Goal: Task Accomplishment & Management: Complete application form

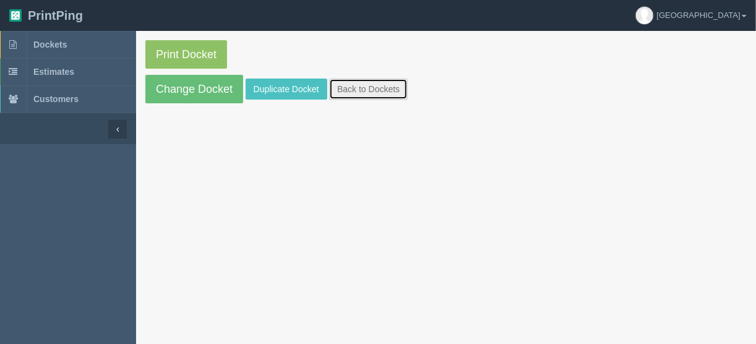
click at [359, 88] on link "Back to Dockets" at bounding box center [368, 89] width 79 height 21
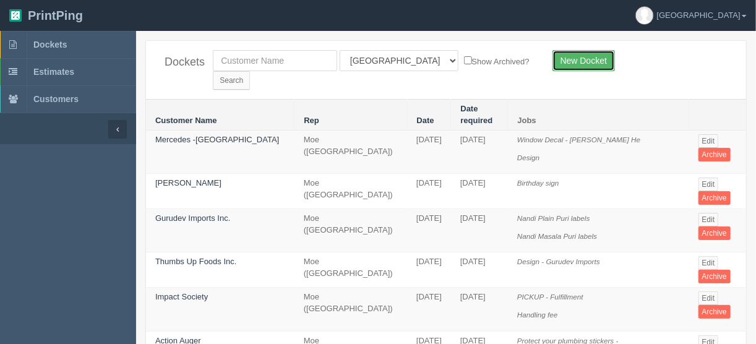
click at [592, 60] on link "New Docket" at bounding box center [583, 60] width 62 height 21
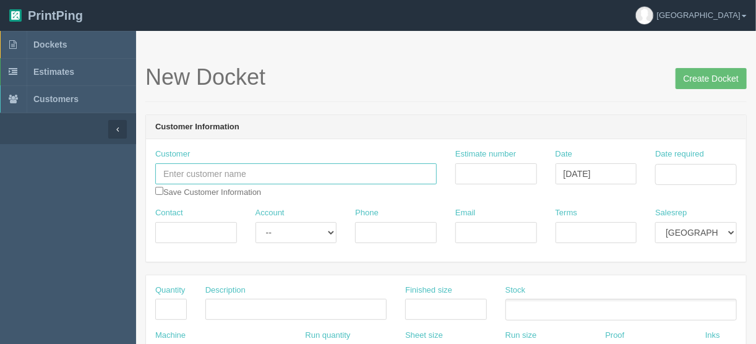
click at [235, 168] on input "text" at bounding box center [295, 173] width 281 height 21
type input "EVRc"
click at [158, 189] on input "checkbox" at bounding box center [159, 191] width 8 height 8
checkbox input "true"
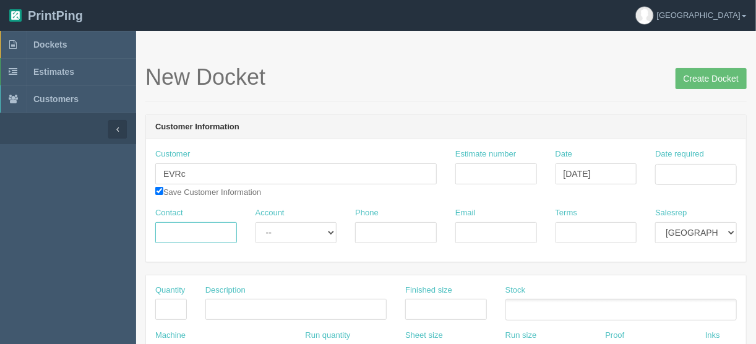
click at [161, 232] on input "Contact" at bounding box center [196, 232] width 82 height 21
type input "Elaine Shim"
type input "403-860-9595"
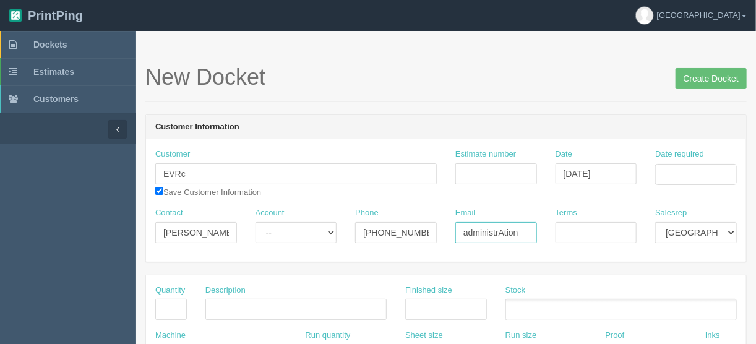
drag, startPoint x: 529, startPoint y: 229, endPoint x: 413, endPoint y: 240, distance: 116.1
click at [413, 240] on div "Contact Elaine Shim Account -- Existing Client Allrush Client Rep Client Phone …" at bounding box center [446, 229] width 600 height 45
paste input "ationmanager@elbowvalley.org"
type input "administrationmanager@elbowvalley.org"
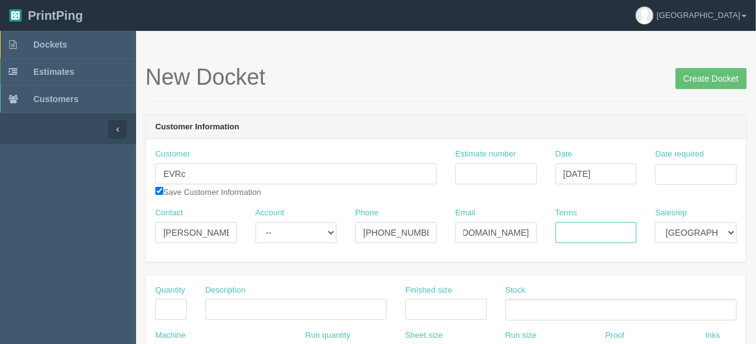
scroll to position [0, 0]
click at [586, 225] on input "Terms" at bounding box center [596, 232] width 82 height 21
type input "COD"
click at [677, 169] on input "Date required" at bounding box center [696, 174] width 82 height 21
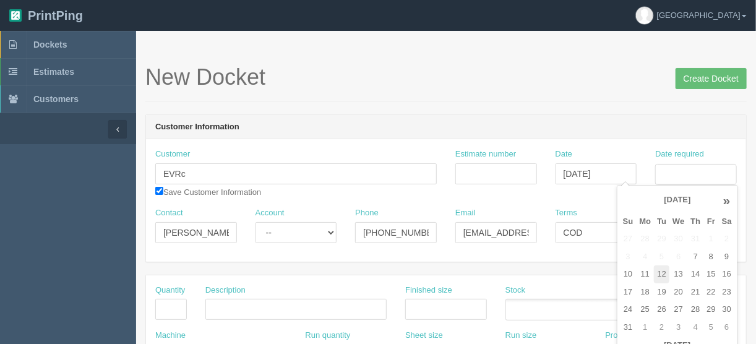
click at [663, 268] on td "12" at bounding box center [661, 274] width 15 height 18
click at [712, 276] on td "15" at bounding box center [710, 274] width 15 height 18
click at [699, 273] on td "14" at bounding box center [695, 274] width 16 height 18
type input "[DATE]"
click at [487, 174] on input "Estimate number" at bounding box center [496, 173] width 82 height 21
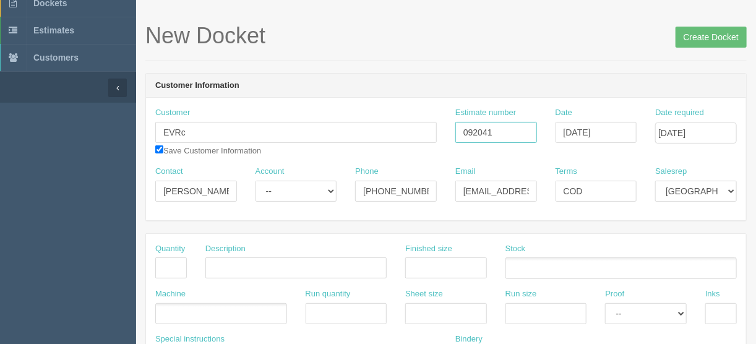
scroll to position [148, 0]
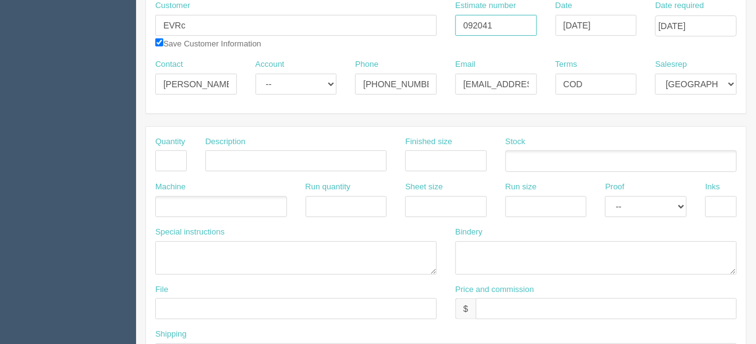
type input "092041"
drag, startPoint x: 171, startPoint y: 156, endPoint x: 187, endPoint y: 159, distance: 16.3
click at [171, 156] on input "text" at bounding box center [171, 160] width 32 height 21
type input "14"
type input "Foamcore boards"
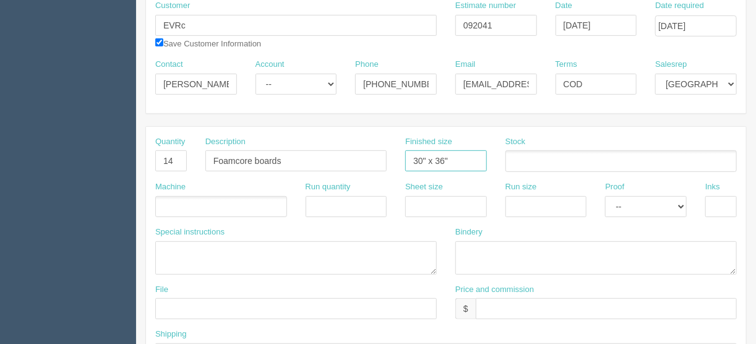
type input "30" x 36""
click at [252, 156] on input "Foamcore boards" at bounding box center [295, 160] width 181 height 21
click at [254, 156] on input "Foamcore boards" at bounding box center [295, 160] width 181 height 21
type input "Foamcore storyboards"
click at [174, 200] on ul at bounding box center [221, 207] width 132 height 22
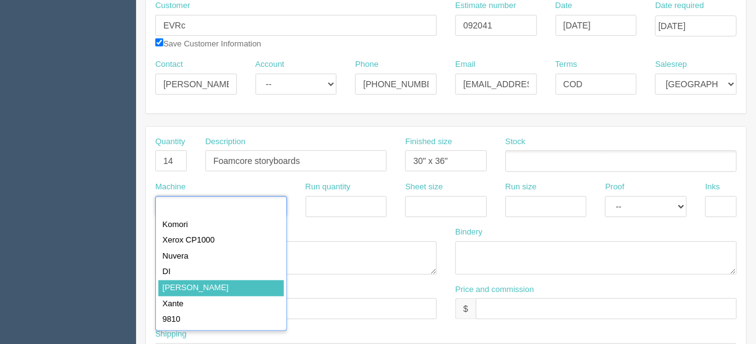
type input "Roland"
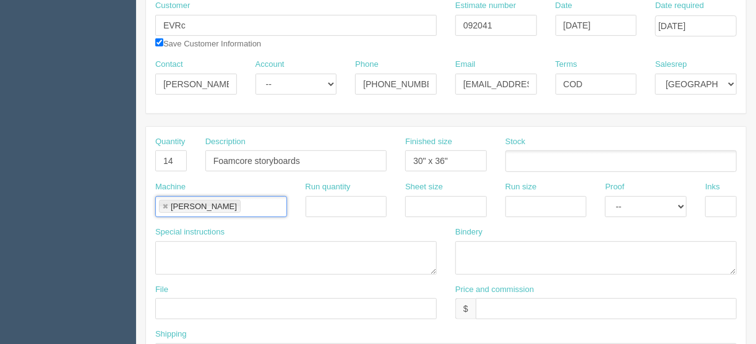
click at [537, 161] on ul at bounding box center [620, 161] width 231 height 22
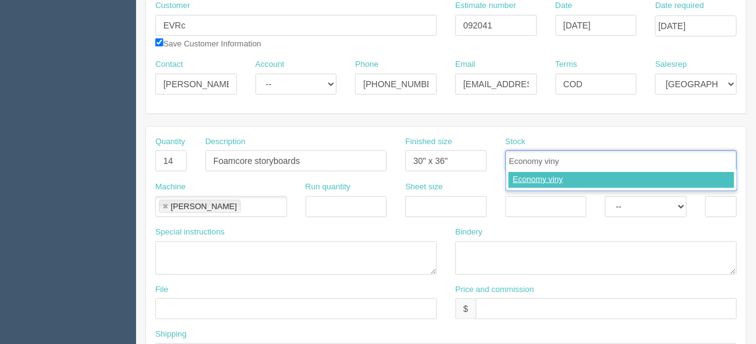
type input "Economy vinyl"
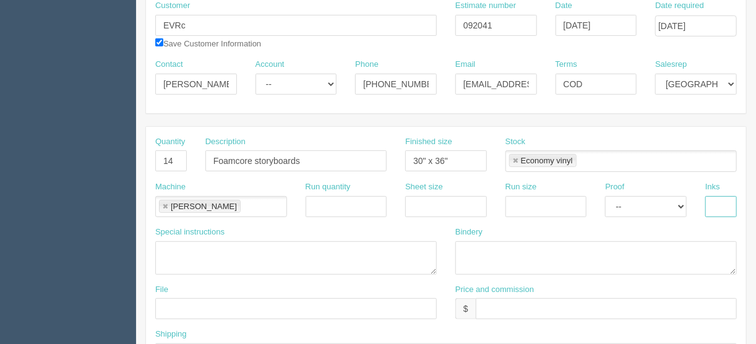
drag, startPoint x: 716, startPoint y: 207, endPoint x: 725, endPoint y: 205, distance: 9.5
click at [717, 207] on input "text" at bounding box center [721, 206] width 32 height 21
type input "4/0"
click at [681, 204] on select "-- Email Hard Copy" at bounding box center [646, 206] width 82 height 21
select select "Hard Copy"
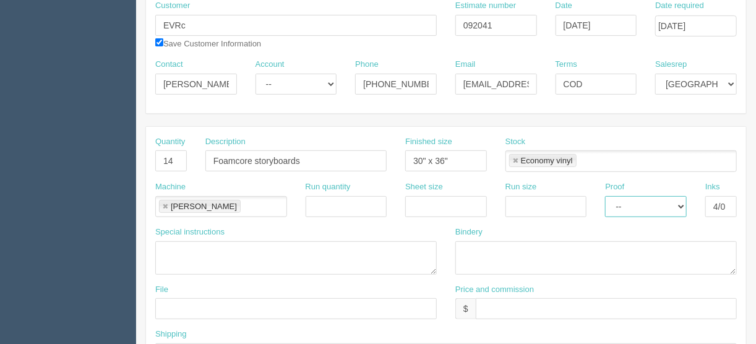
click at [605, 196] on select "-- Email Hard Copy" at bounding box center [646, 206] width 82 height 21
click at [475, 247] on textarea at bounding box center [595, 257] width 281 height 33
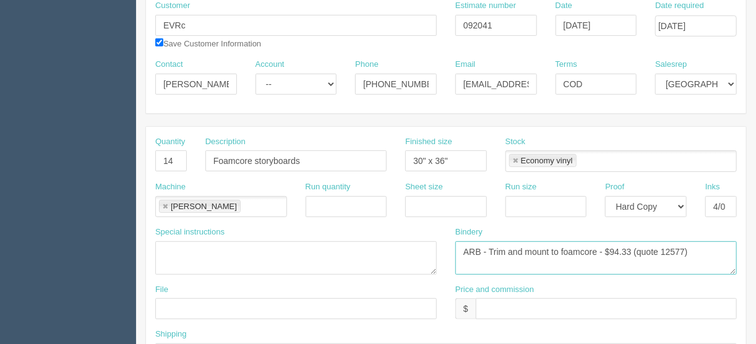
type textarea "ARB - Trim and mount to foamcore - $94.33 (quote 12577)"
click at [492, 308] on input "text" at bounding box center [605, 308] width 261 height 21
click at [485, 308] on input "text" at bounding box center [605, 308] width 261 height 21
type input "$501.59"
click at [166, 306] on input "text" at bounding box center [295, 308] width 281 height 21
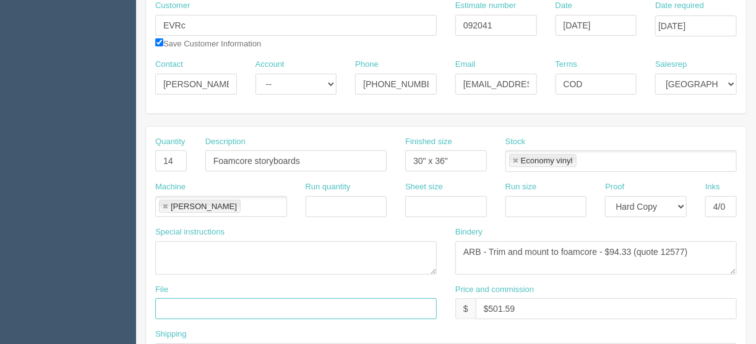
type input "[EMAIL_ADDRESS][DOMAIN_NAME]"
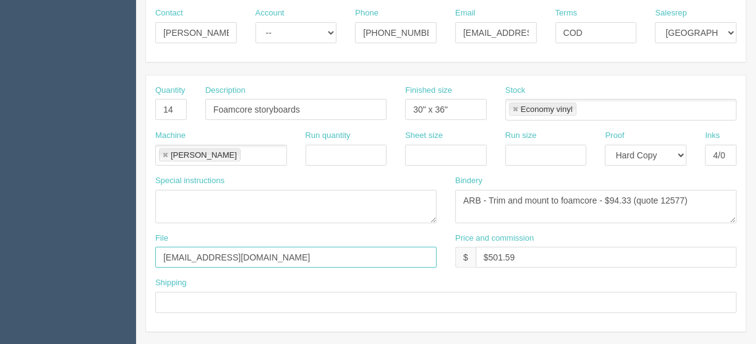
scroll to position [247, 0]
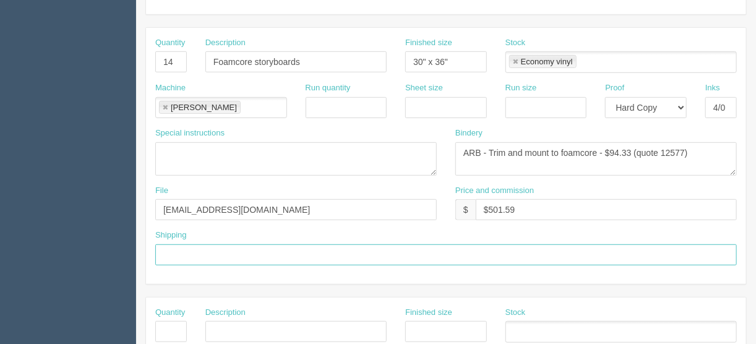
click at [177, 247] on input "text" at bounding box center [445, 254] width 581 height 21
type input "Call/email when ready"
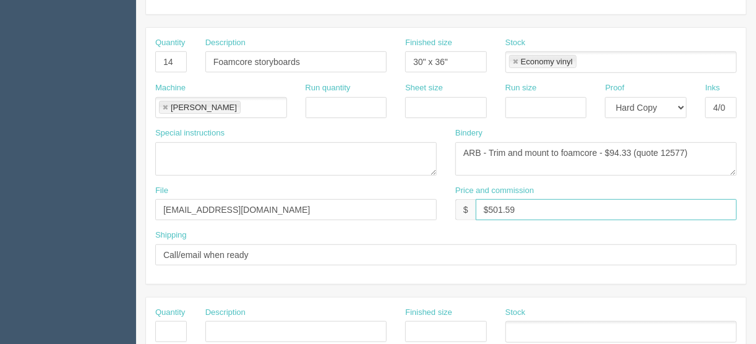
click at [544, 204] on input "$501.59" at bounding box center [605, 209] width 261 height 21
click at [543, 206] on input "$501.59 | FL $" at bounding box center [605, 209] width 261 height 21
click at [542, 206] on input "$501.59 | FL $" at bounding box center [605, 209] width 261 height 21
click at [590, 209] on input "$501.59 | FL $25.08 | AR $" at bounding box center [605, 209] width 261 height 21
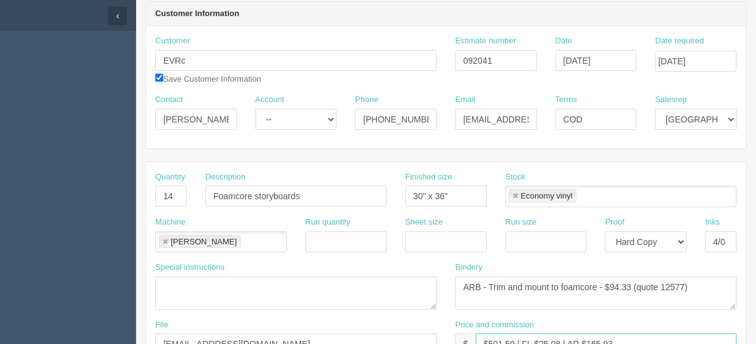
scroll to position [0, 0]
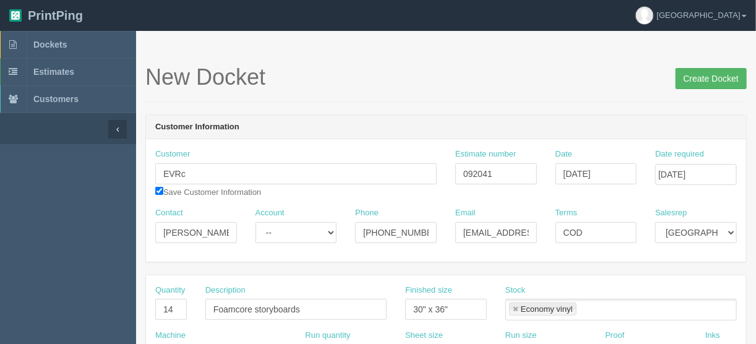
type input "$501.59 | FL $25.08 | AR $165.93"
click at [714, 79] on input "Create Docket" at bounding box center [710, 78] width 71 height 21
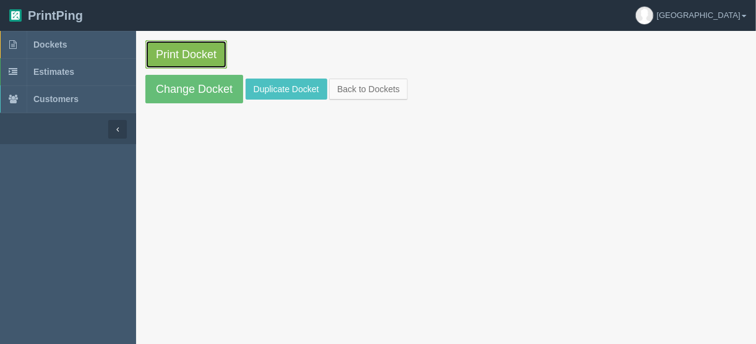
click at [180, 54] on link "Print Docket" at bounding box center [186, 54] width 82 height 28
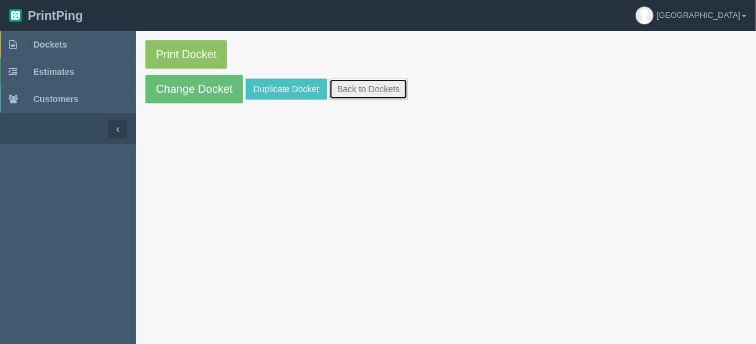
click at [368, 93] on link "Back to Dockets" at bounding box center [368, 89] width 79 height 21
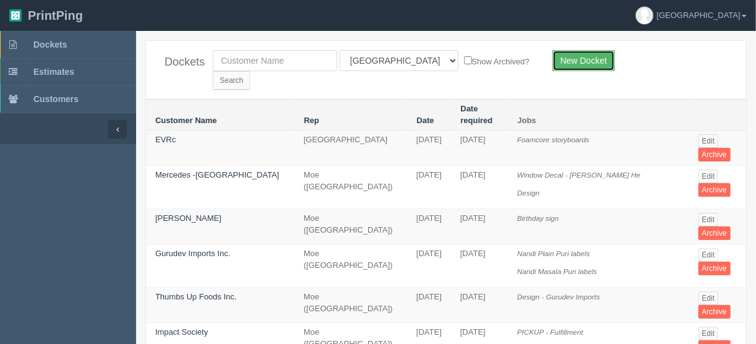
click at [581, 60] on link "New Docket" at bounding box center [583, 60] width 62 height 21
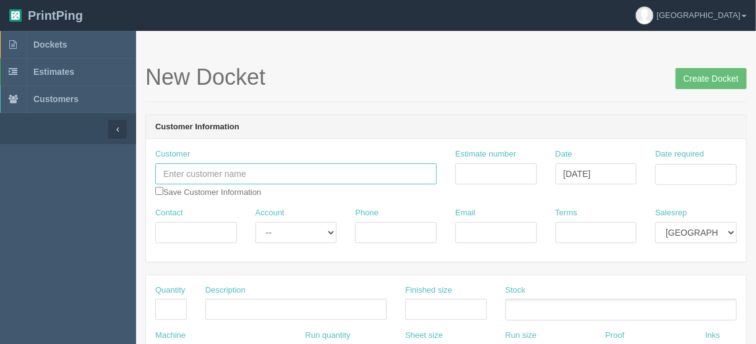
click at [210, 174] on input "text" at bounding box center [295, 173] width 281 height 21
type input "Val Realty Inc."
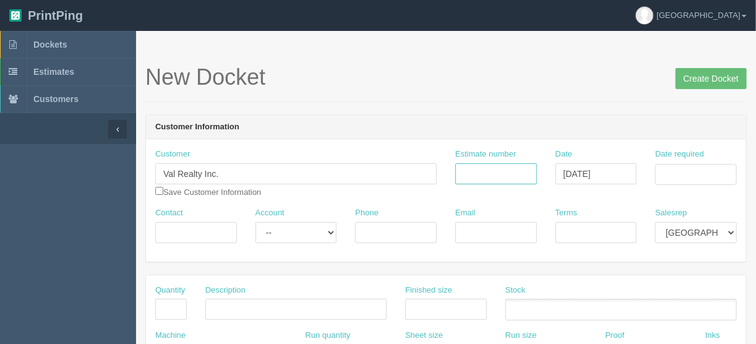
click at [483, 168] on input "Estimate number" at bounding box center [496, 173] width 82 height 21
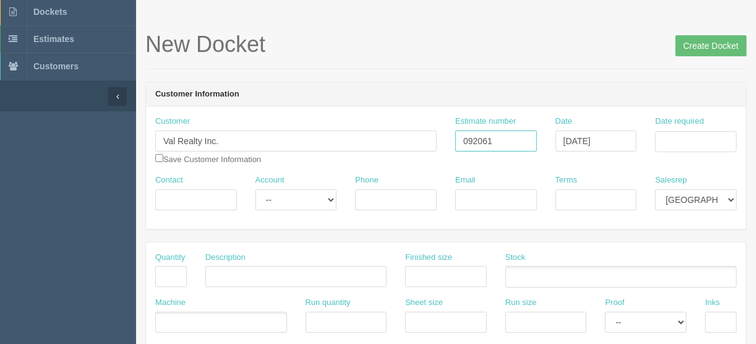
scroll to position [49, 0]
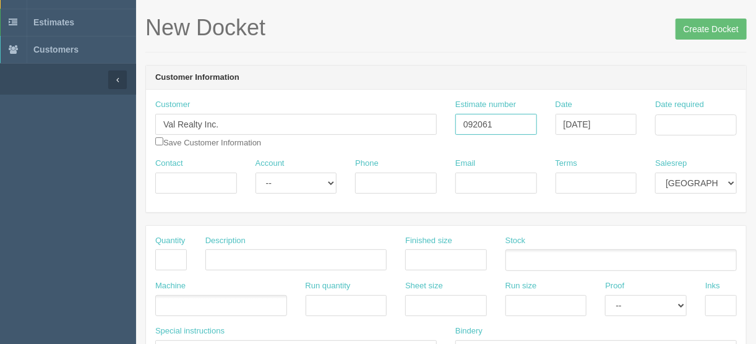
type input "092061"
click at [173, 252] on input "text" at bounding box center [171, 259] width 32 height 21
type input "1"
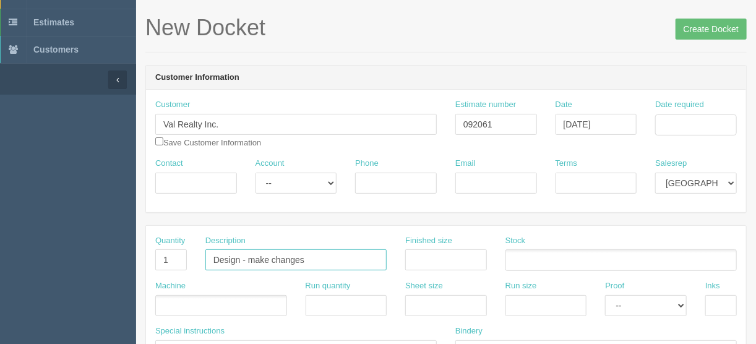
type input "Design - make changes and create covers"
click at [171, 299] on ul at bounding box center [221, 306] width 132 height 22
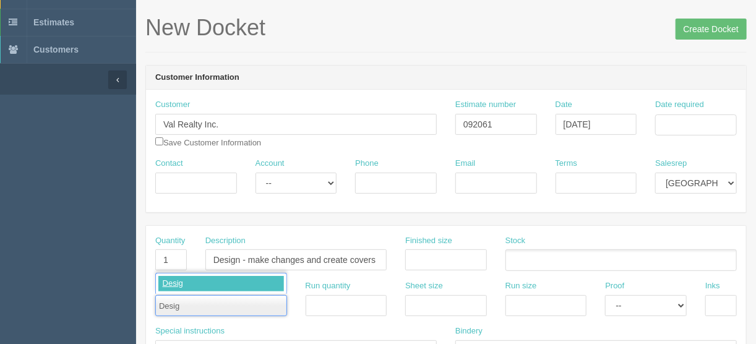
type input "Design"
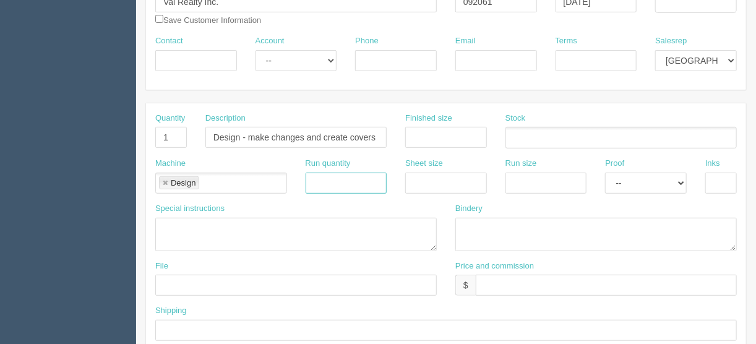
scroll to position [247, 0]
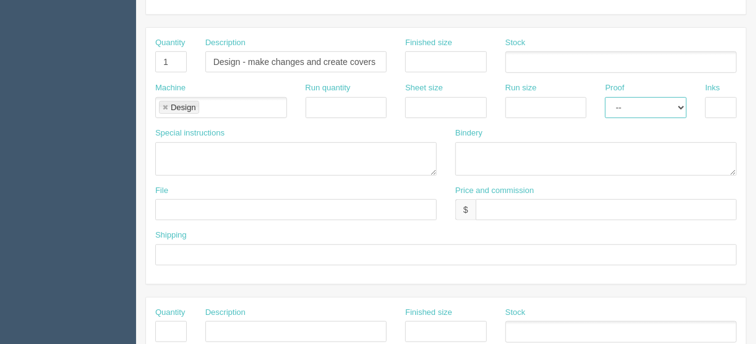
click at [683, 104] on select "-- Email Hard Copy" at bounding box center [646, 107] width 82 height 21
select select "Email"
click at [605, 97] on select "-- Email Hard Copy" at bounding box center [646, 107] width 82 height 21
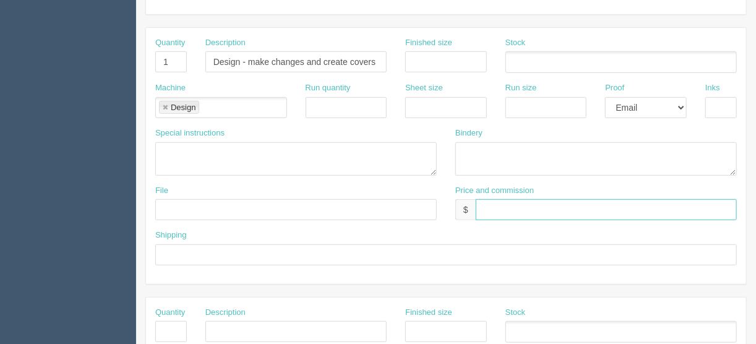
click at [488, 206] on input "text" at bounding box center [605, 209] width 261 height 21
type input "$_________________________________"
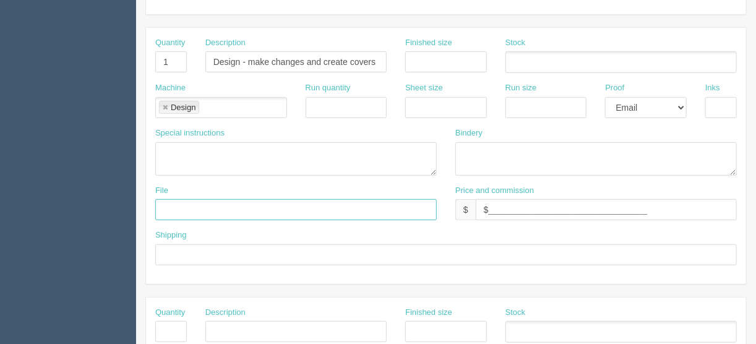
click at [182, 206] on input "text" at bounding box center [295, 209] width 281 height 21
type input "[EMAIL_ADDRESS][DOMAIN_NAME]"
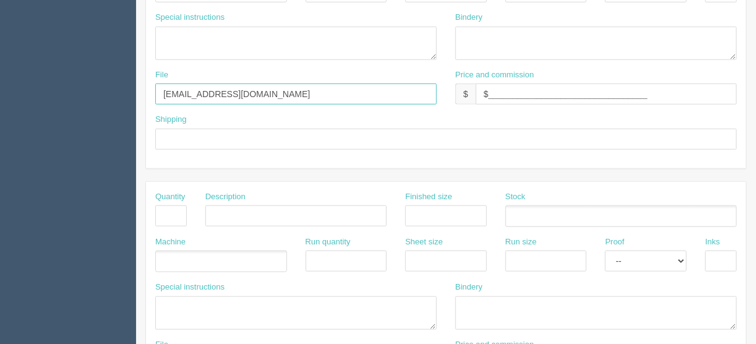
scroll to position [396, 0]
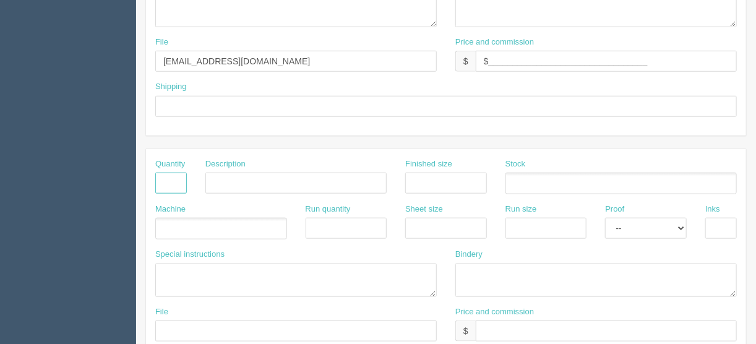
click at [172, 177] on input "text" at bounding box center [171, 182] width 32 height 21
type input "500"
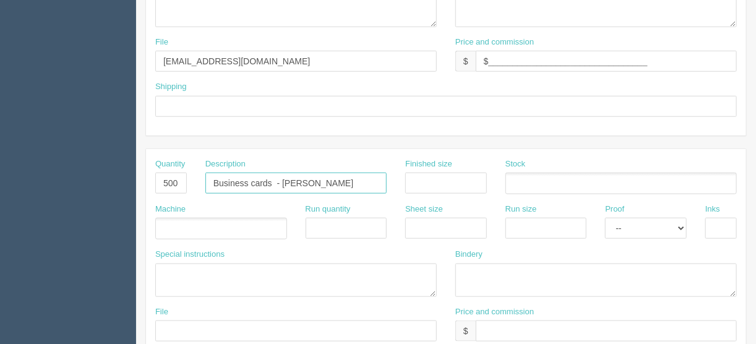
drag, startPoint x: 331, startPoint y: 175, endPoint x: 277, endPoint y: 179, distance: 53.9
click at [277, 179] on input "Business cards - Dr. Tuan Bui" at bounding box center [295, 182] width 181 height 21
type input "Business cards"
type input "3.5" x 2""
click at [427, 220] on input "text" at bounding box center [446, 228] width 82 height 21
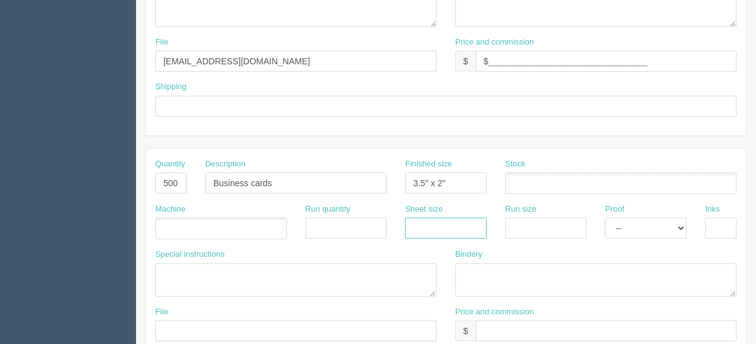
type input "12" x 18""
drag, startPoint x: 526, startPoint y: 225, endPoint x: 534, endPoint y: 215, distance: 13.6
click at [526, 225] on input "text" at bounding box center [546, 228] width 82 height 21
type input "12" x 18""
click at [519, 178] on ul at bounding box center [620, 183] width 231 height 22
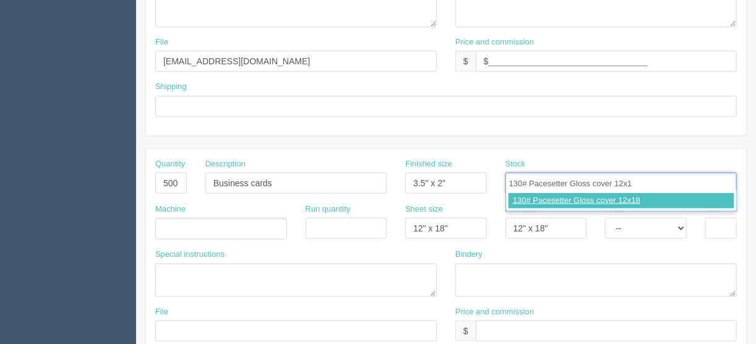
type input "130# Pacesetter Gloss cover 12x18"
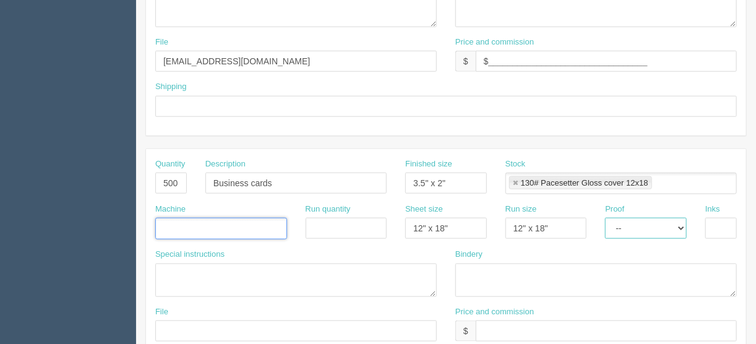
click at [681, 226] on select "-- Email Hard Copy" at bounding box center [646, 228] width 82 height 21
select select "Hard Copy"
click at [605, 218] on select "-- Email Hard Copy" at bounding box center [646, 228] width 82 height 21
click at [715, 224] on input "text" at bounding box center [721, 228] width 32 height 21
type input "4/4"
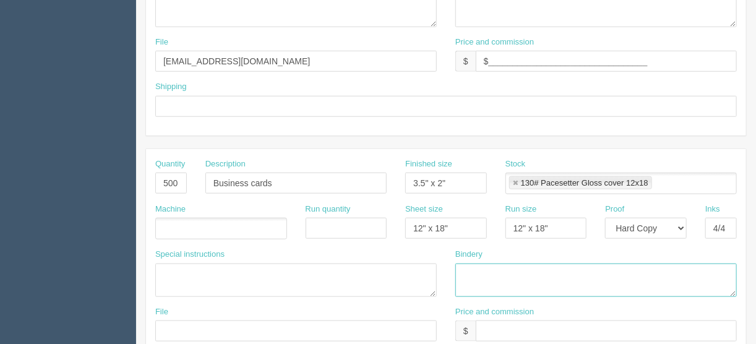
click at [466, 271] on textarea at bounding box center [595, 279] width 281 height 33
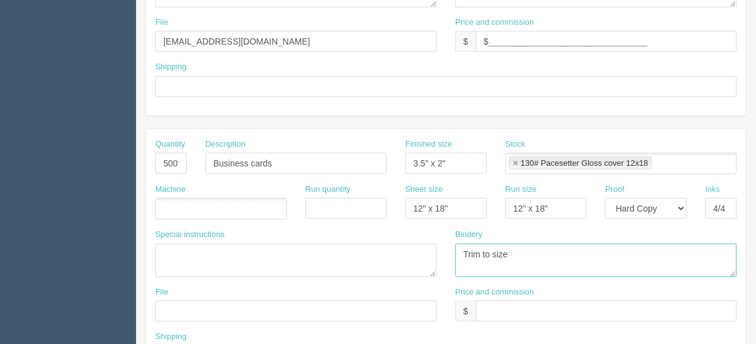
scroll to position [445, 0]
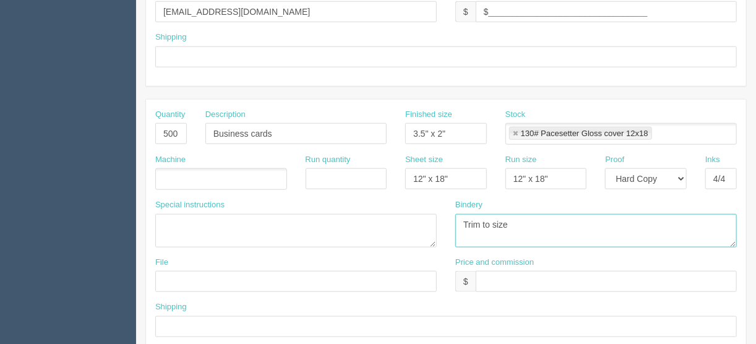
type textarea "Trim to size"
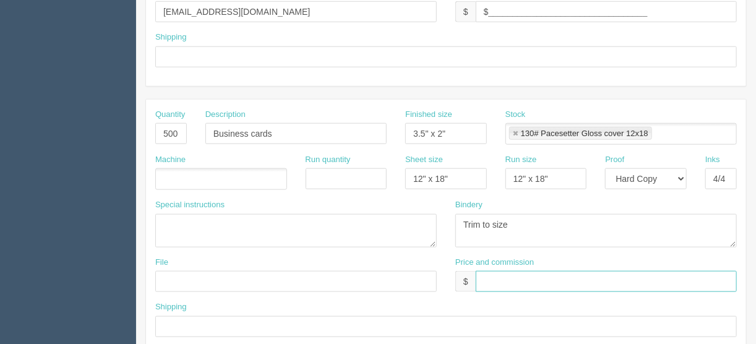
click at [501, 275] on input "text" at bounding box center [605, 281] width 261 height 21
type input "$85.00 | FL $"
click at [172, 170] on ul at bounding box center [221, 179] width 132 height 22
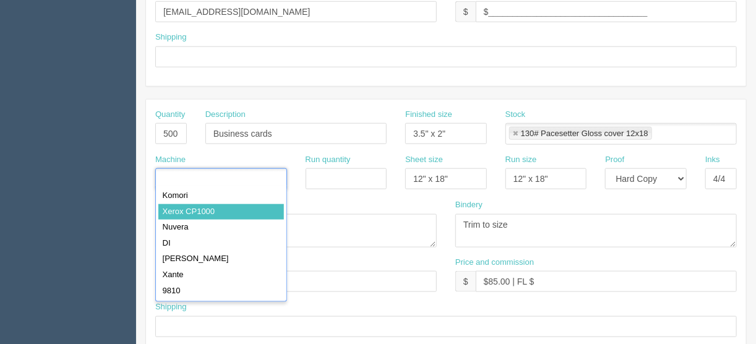
type input "Xerox CP1000"
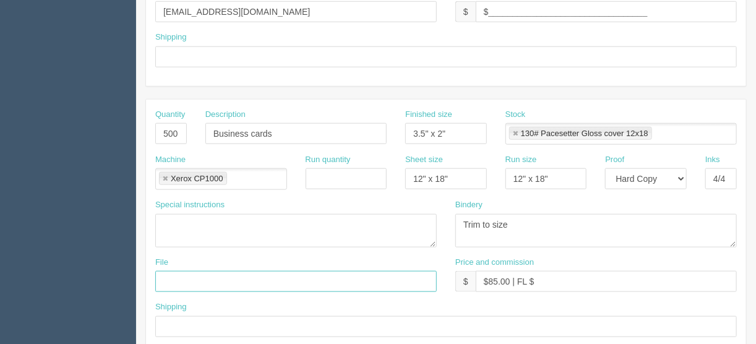
click at [185, 276] on input "text" at bounding box center [295, 281] width 281 height 21
type input "Client files"
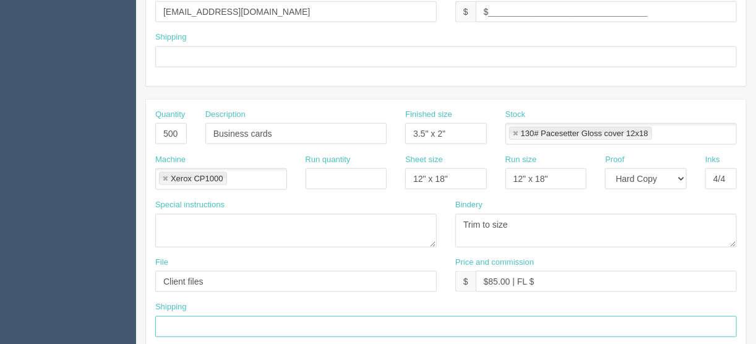
click at [174, 321] on input "text" at bounding box center [445, 326] width 581 height 21
type input "Call/email when ready"
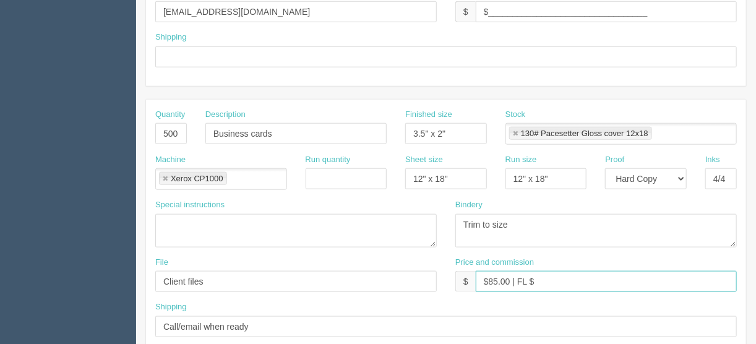
click at [557, 276] on input "$85.00 | FL $" at bounding box center [605, 281] width 261 height 21
click at [600, 277] on input "$85.00 | FL $4.25 | AR $" at bounding box center [605, 281] width 261 height 21
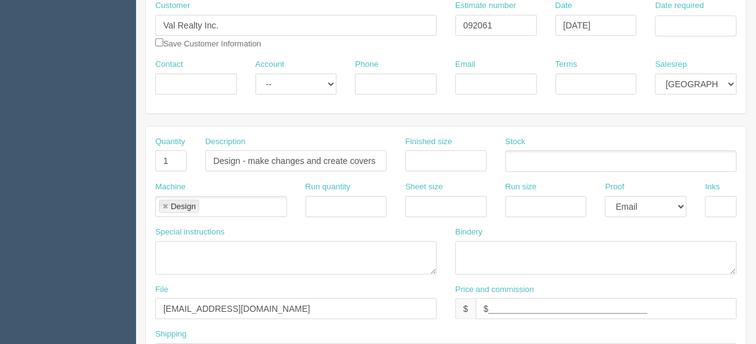
scroll to position [99, 0]
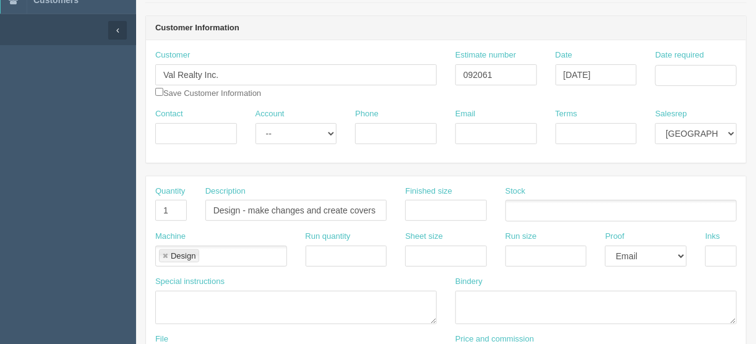
type input "$85.00 | FL $4.25 | AR $28.18"
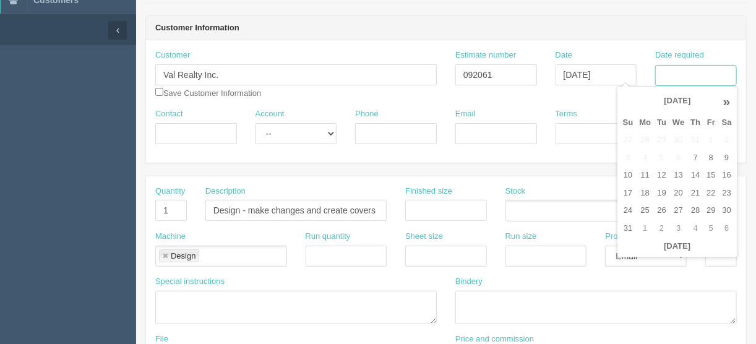
click at [676, 77] on input "Date required" at bounding box center [696, 75] width 82 height 21
click at [659, 173] on td "12" at bounding box center [661, 175] width 15 height 18
click at [711, 174] on td "15" at bounding box center [710, 175] width 15 height 18
type input "[DATE]"
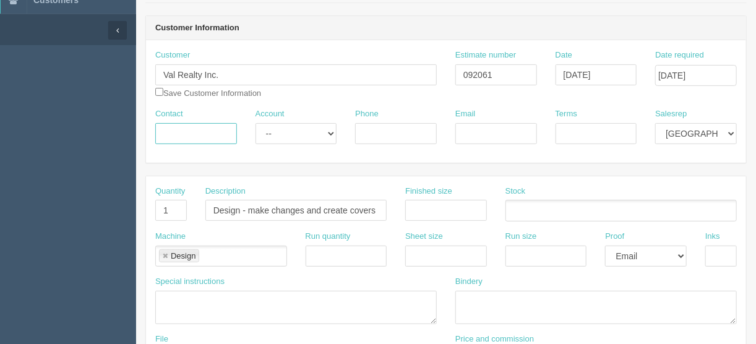
click at [193, 132] on input "Contact" at bounding box center [196, 133] width 82 height 21
type input "[PERSON_NAME]"
type input "[PHONE_NUMBER]"
click at [482, 134] on input "Email" at bounding box center [496, 133] width 82 height 21
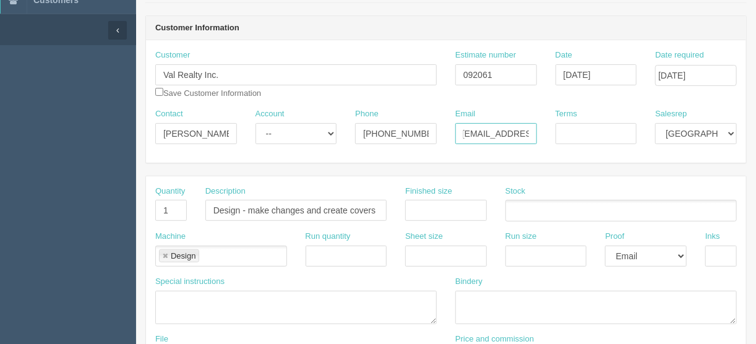
scroll to position [0, 13]
type input "[EMAIL_ADDRESS][DOMAIN_NAME]"
click at [597, 126] on input "Terms" at bounding box center [596, 133] width 82 height 21
drag, startPoint x: 627, startPoint y: 134, endPoint x: 521, endPoint y: 135, distance: 105.7
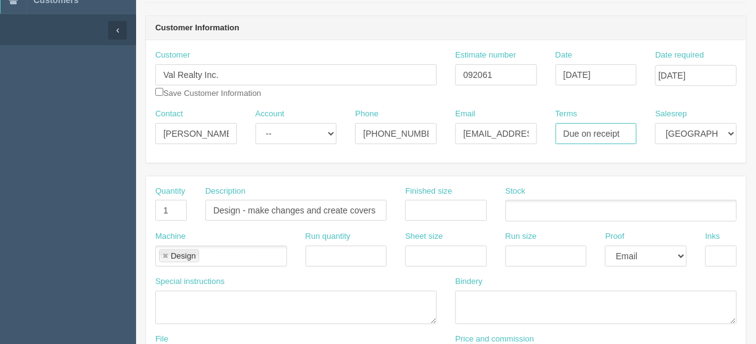
click at [521, 135] on div "Contact Val Dukic Account -- Existing Client Allrush Client Rep Client Phone 40…" at bounding box center [446, 130] width 600 height 45
type input "COD"
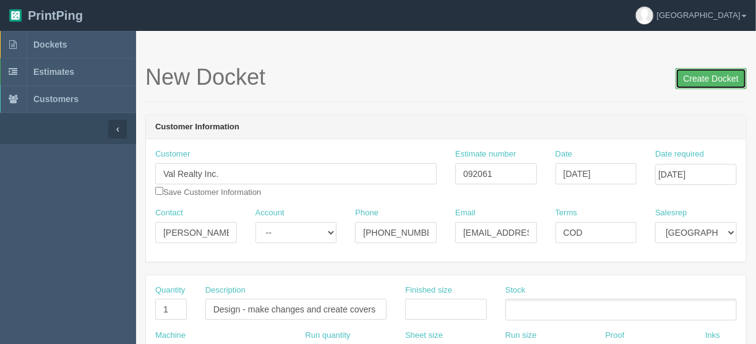
click at [713, 77] on input "Create Docket" at bounding box center [710, 78] width 71 height 21
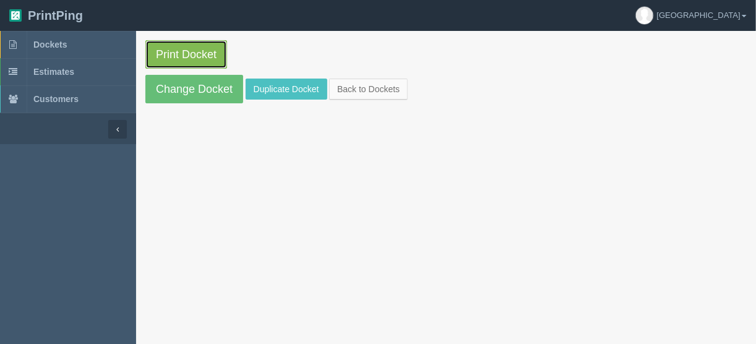
click at [187, 48] on link "Print Docket" at bounding box center [186, 54] width 82 height 28
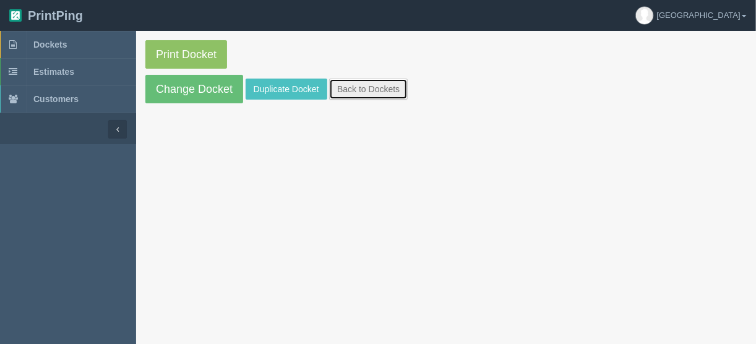
drag, startPoint x: 360, startPoint y: 92, endPoint x: 369, endPoint y: 93, distance: 9.4
click at [360, 91] on link "Back to Dockets" at bounding box center [368, 89] width 79 height 21
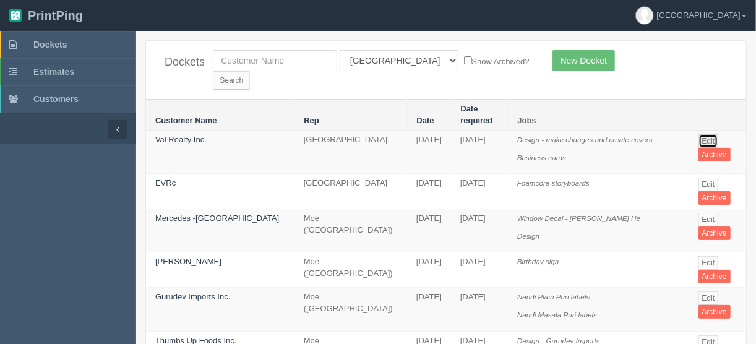
click at [698, 134] on link "Edit" at bounding box center [708, 141] width 20 height 14
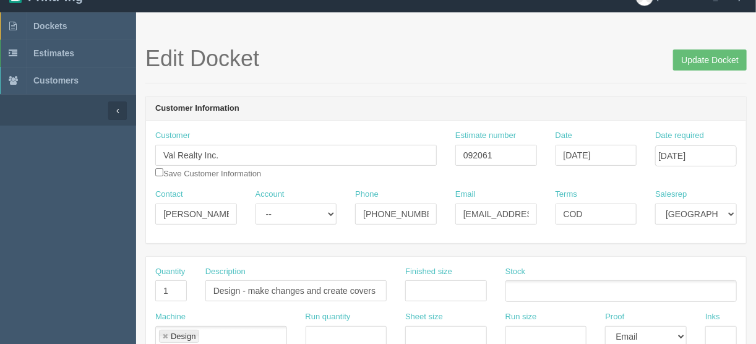
scroll to position [198, 0]
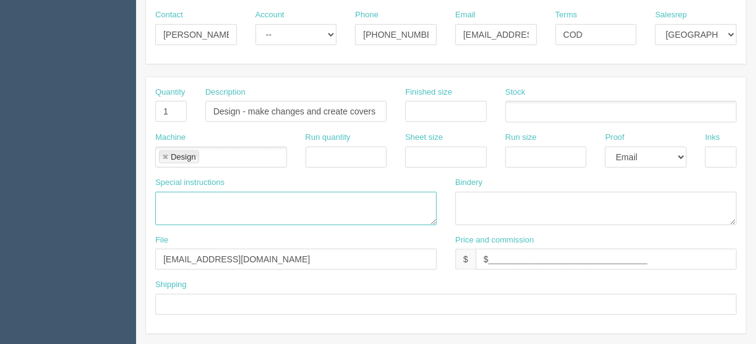
click at [172, 197] on textarea at bounding box center [295, 208] width 281 height 33
paste textarea "Please change address [STREET_ADDRESS]"
click at [258, 194] on textarea "Please change address [STREET_ADDRESS]" at bounding box center [295, 208] width 281 height 33
click at [252, 198] on textarea "Please change addressto: [STREET_ADDRESS]" at bounding box center [295, 208] width 281 height 33
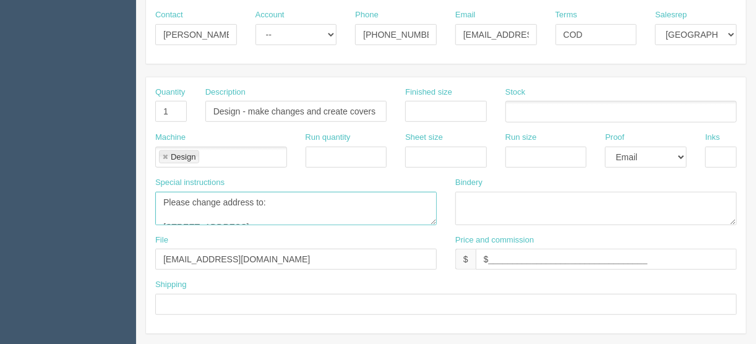
click at [174, 211] on textarea "Please change address to: [STREET_ADDRESS]" at bounding box center [295, 208] width 281 height 33
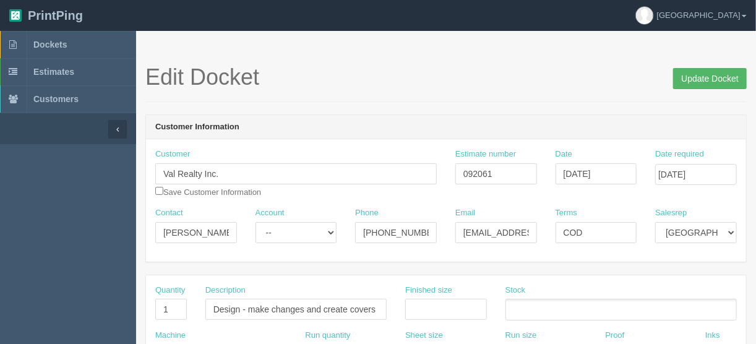
type textarea "Please change address to: [STREET_ADDRESS]"
click at [709, 77] on input "Update Docket" at bounding box center [710, 78] width 74 height 21
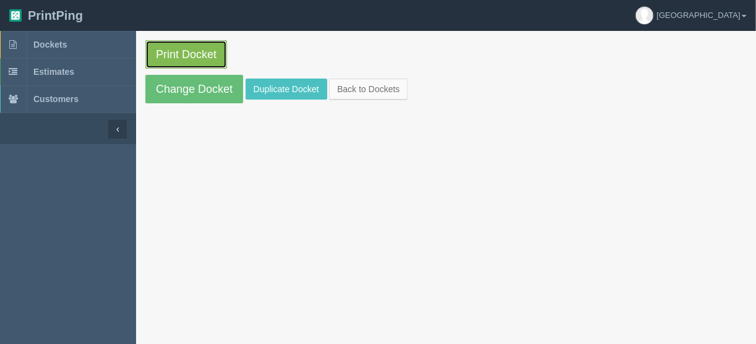
click at [166, 50] on link "Print Docket" at bounding box center [186, 54] width 82 height 28
